Goal: Task Accomplishment & Management: Manage account settings

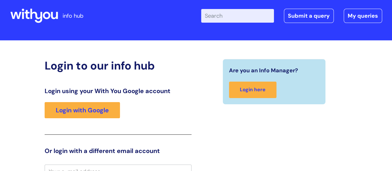
scroll to position [2, 0]
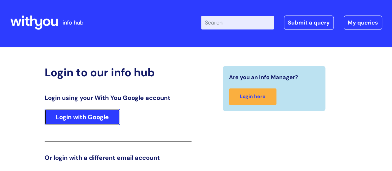
click at [82, 119] on link "Login with Google" at bounding box center [82, 117] width 75 height 16
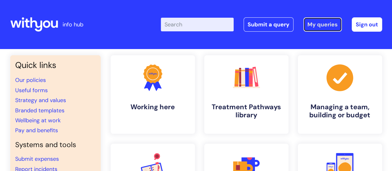
click at [320, 27] on link "My queries" at bounding box center [323, 24] width 38 height 14
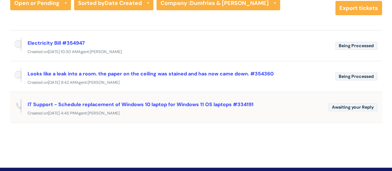
scroll to position [62, 0]
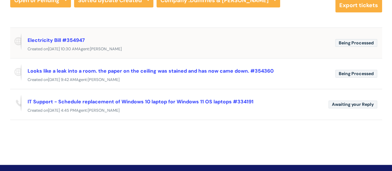
click at [158, 47] on div "Created on Wed, 8 Oct at 10:30 AM Agent: Nathan Schwark" at bounding box center [196, 49] width 372 height 8
click at [62, 39] on link "Electricity Bill #354947" at bounding box center [56, 40] width 57 height 7
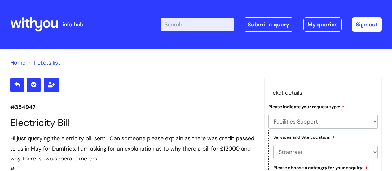
select select "Facilities Support"
select select "Stranraer"
select select "Electrical and Lighting"
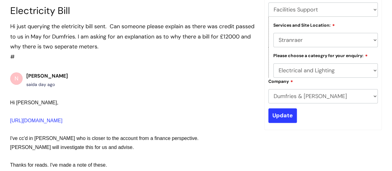
scroll to position [104, 0]
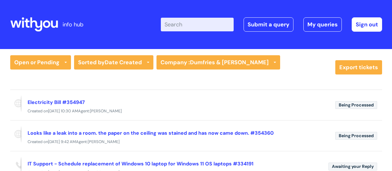
scroll to position [59, 0]
